Goal: Information Seeking & Learning: Learn about a topic

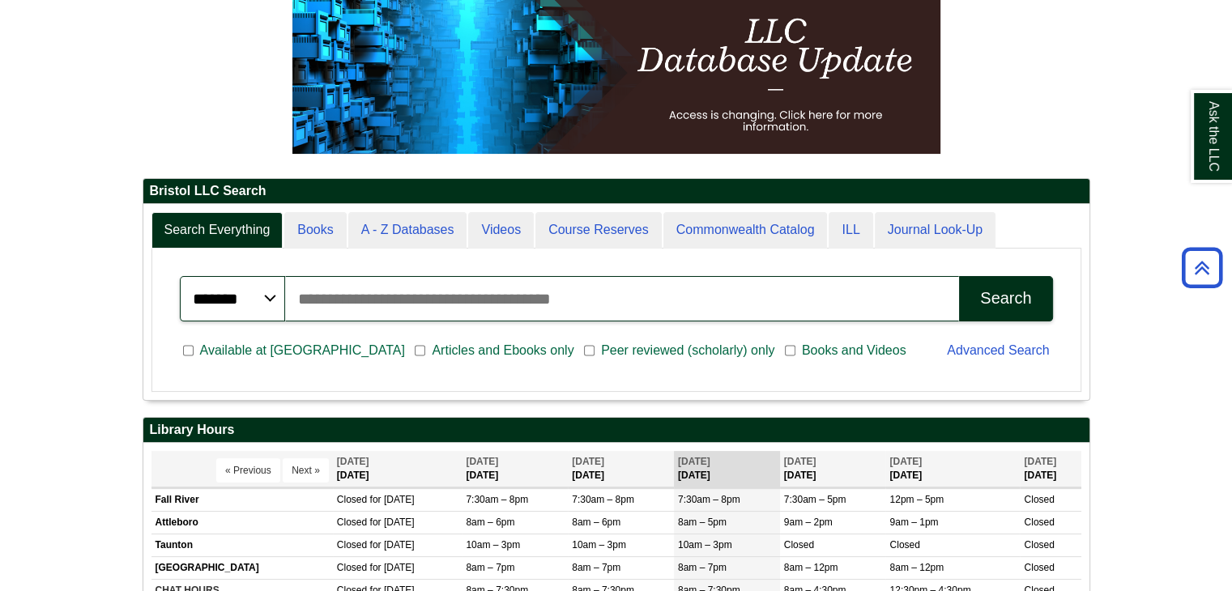
scroll to position [810, 0]
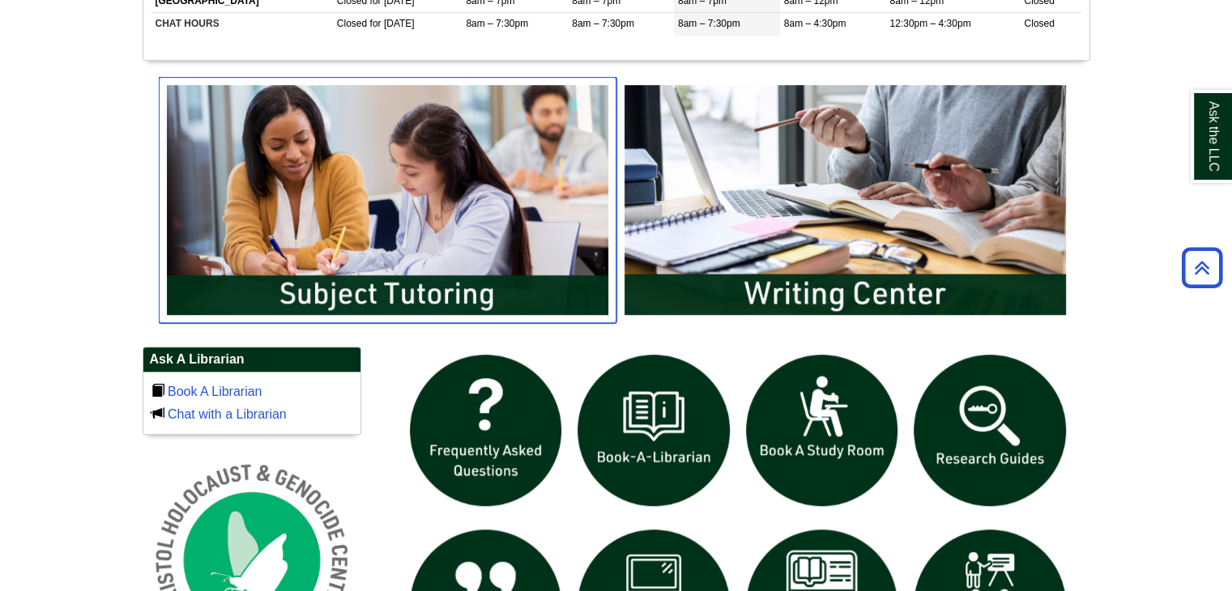
click at [418, 301] on img "slideshow" at bounding box center [388, 200] width 458 height 246
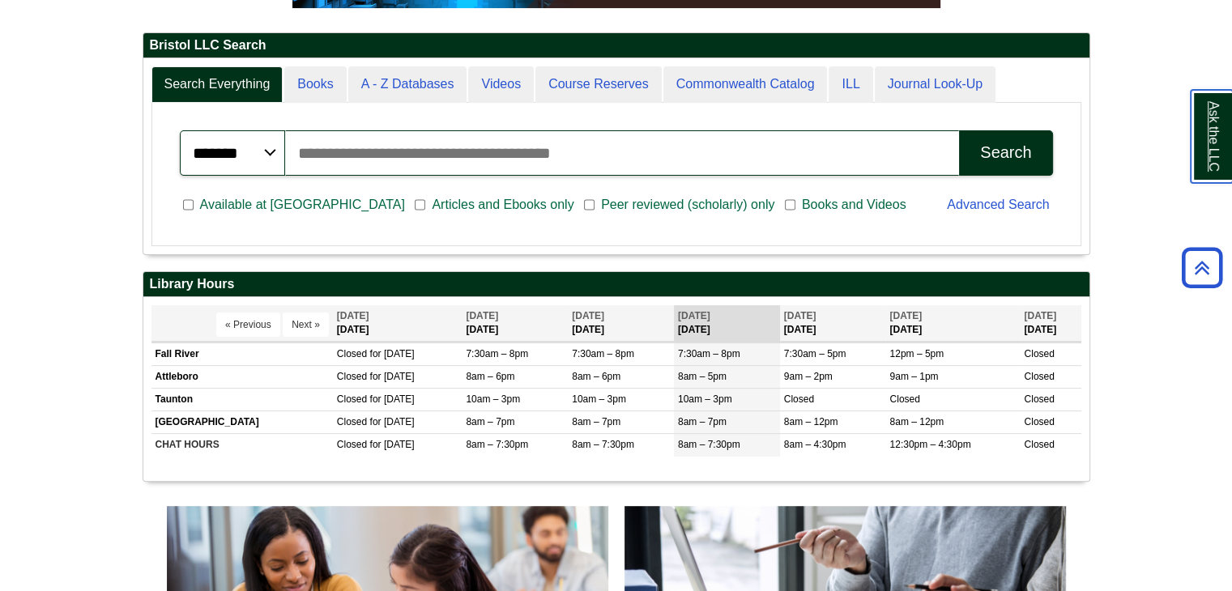
scroll to position [713, 0]
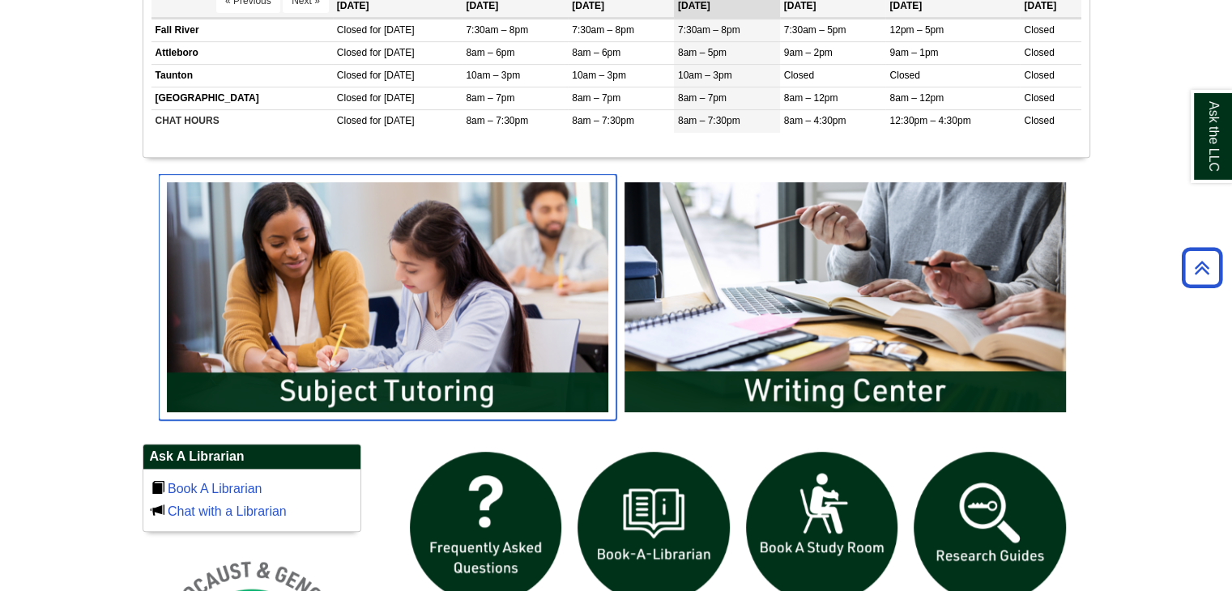
click at [450, 302] on img "slideshow" at bounding box center [388, 297] width 458 height 246
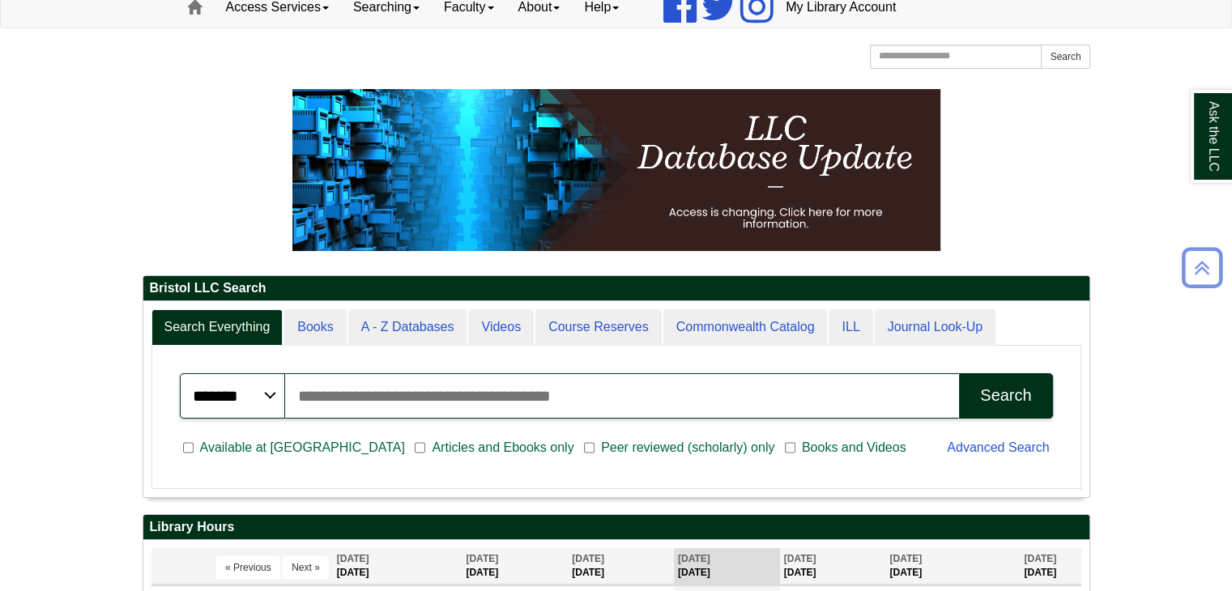
scroll to position [0, 0]
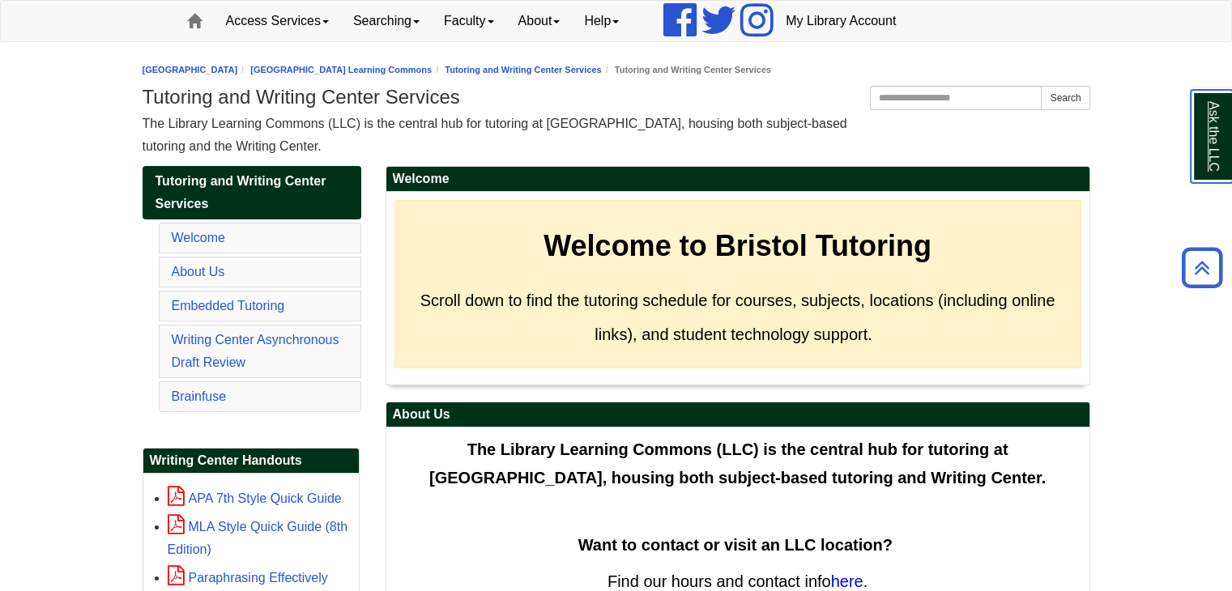
scroll to position [108, 0]
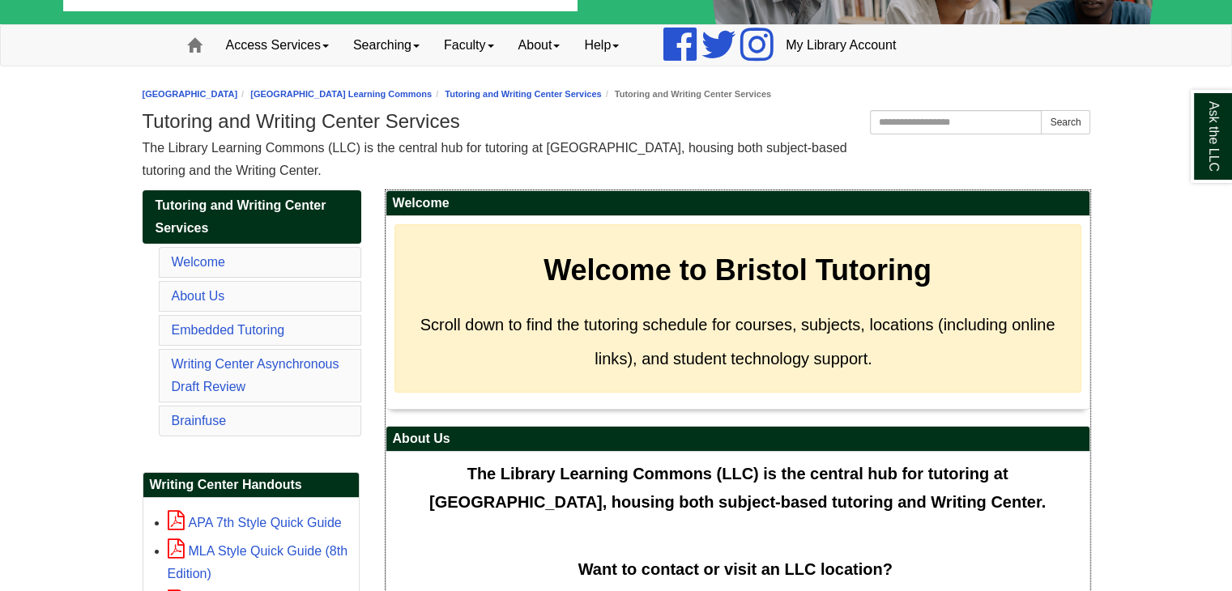
click at [603, 298] on div "Welcome to Bristol Tutoring Scroll down to find the tutoring schedule for cours…" at bounding box center [738, 308] width 687 height 168
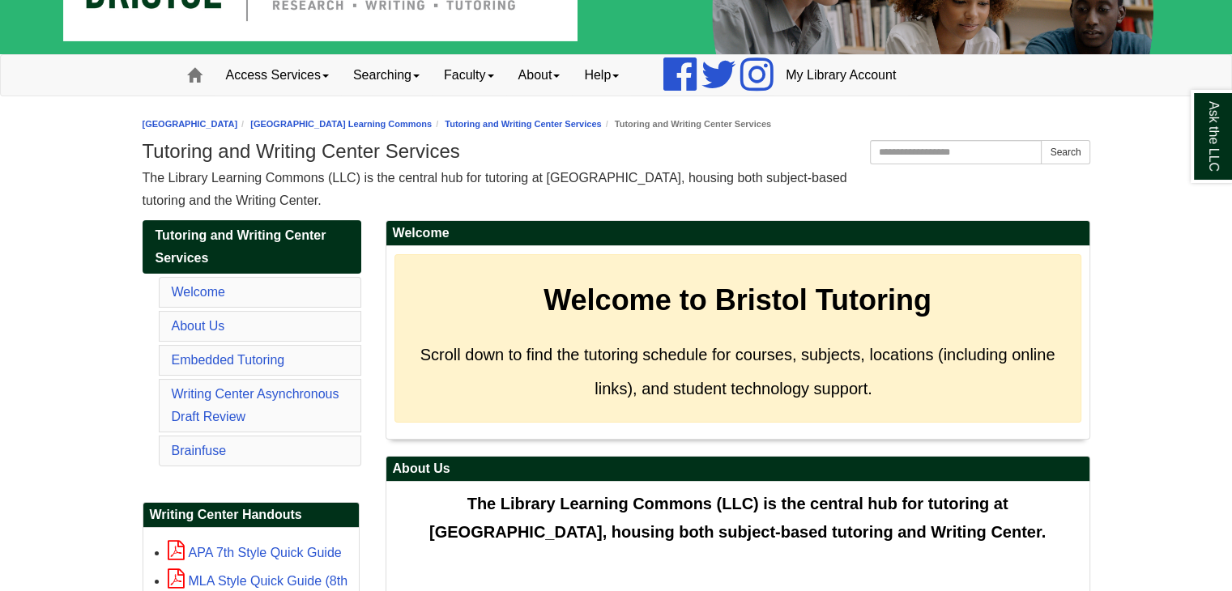
scroll to position [243, 0]
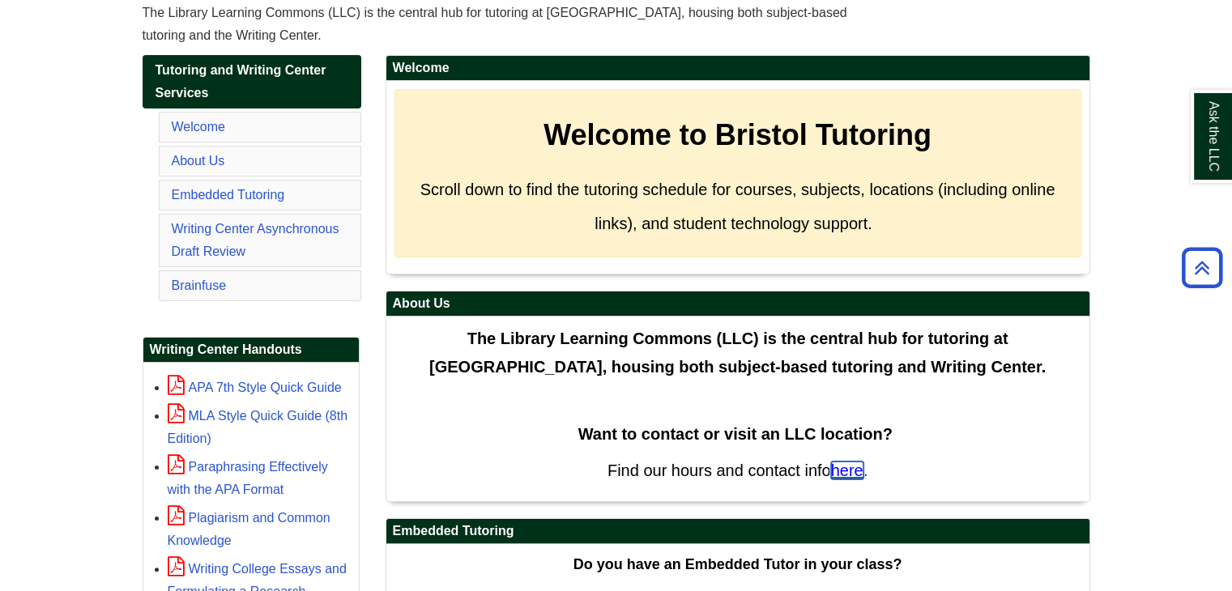
click at [855, 462] on span "here" at bounding box center [847, 471] width 32 height 18
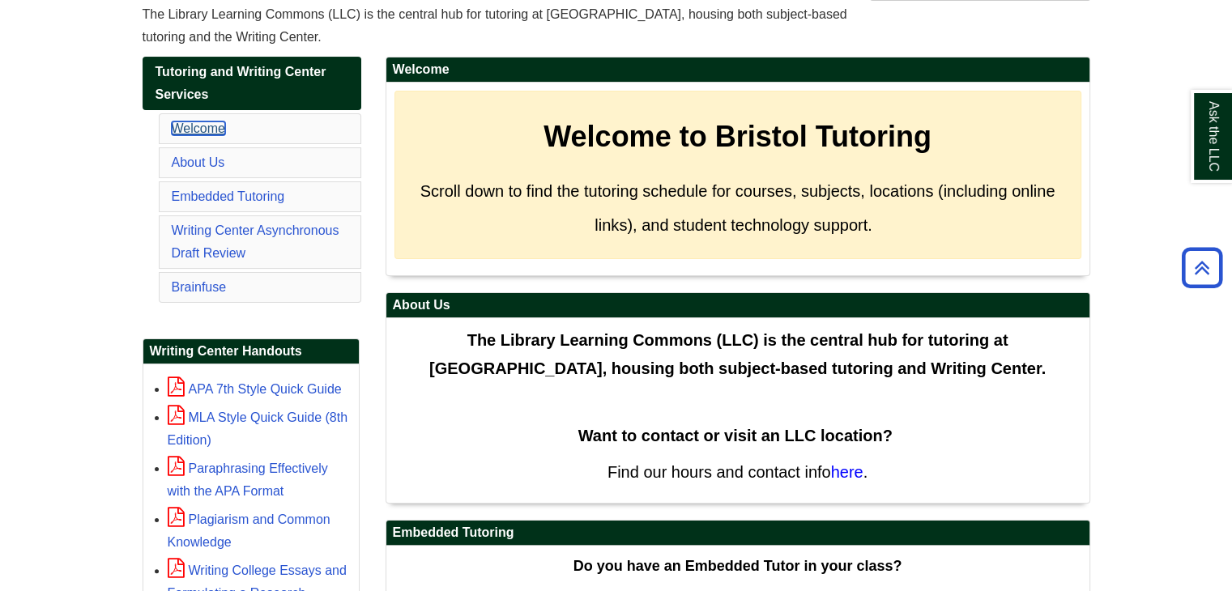
click at [200, 126] on link "Welcome" at bounding box center [198, 129] width 53 height 14
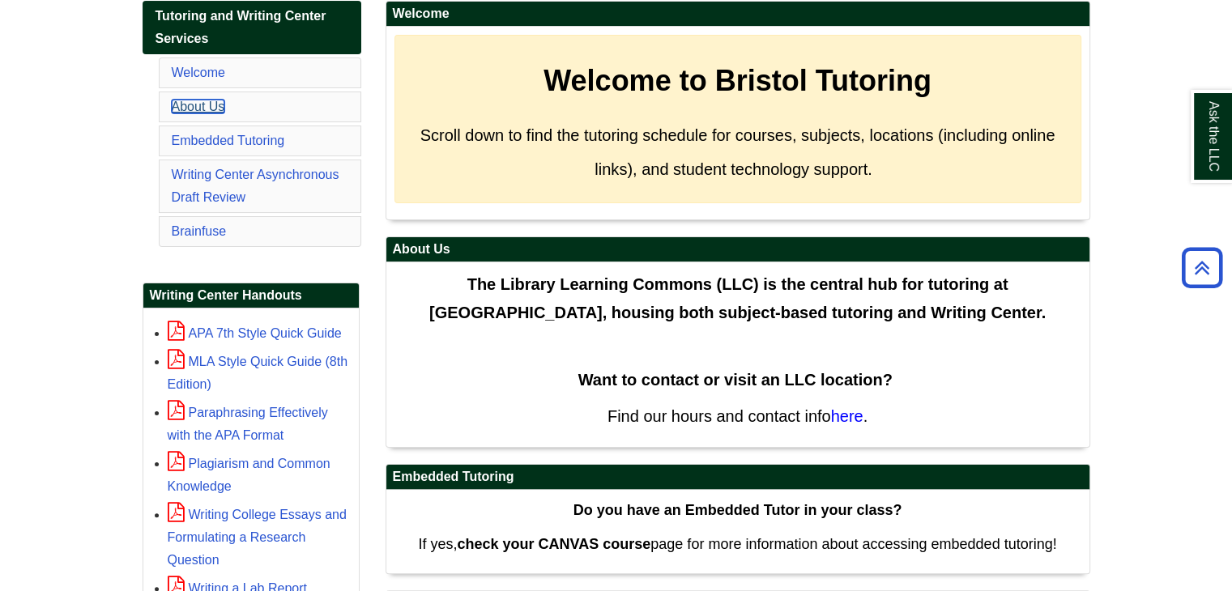
click at [200, 104] on link "About Us" at bounding box center [198, 107] width 53 height 14
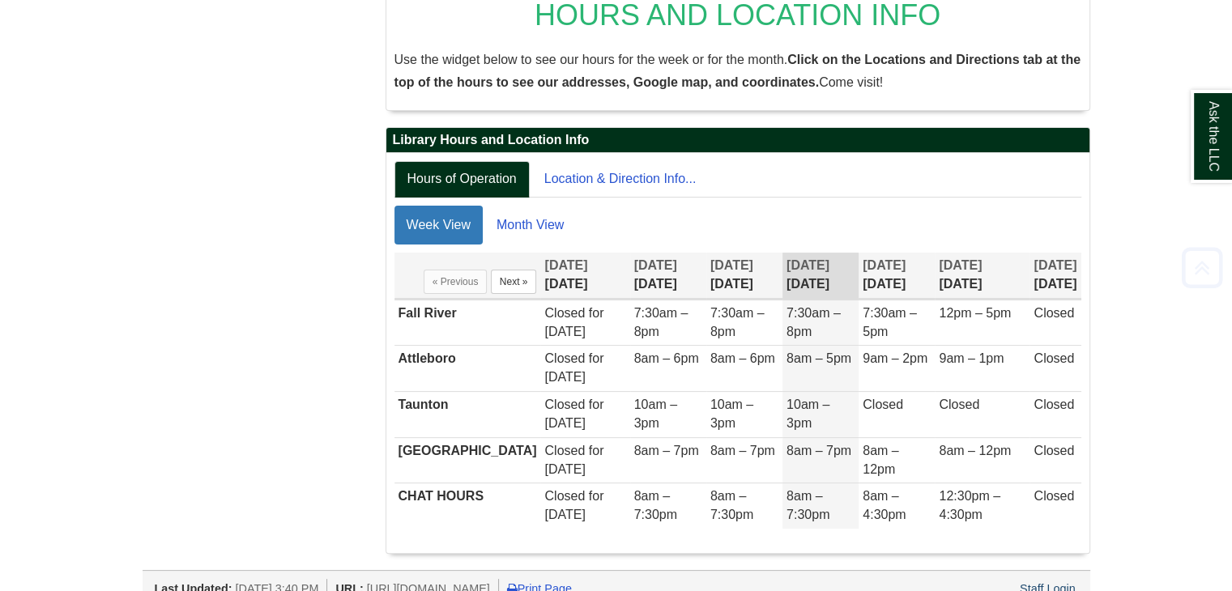
scroll to position [318, 0]
